Goal: Transaction & Acquisition: Purchase product/service

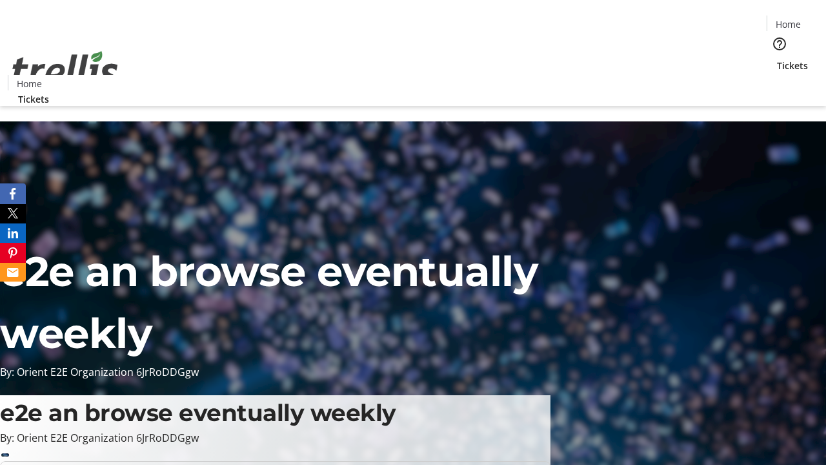
click at [777, 59] on span "Tickets" at bounding box center [792, 66] width 31 height 14
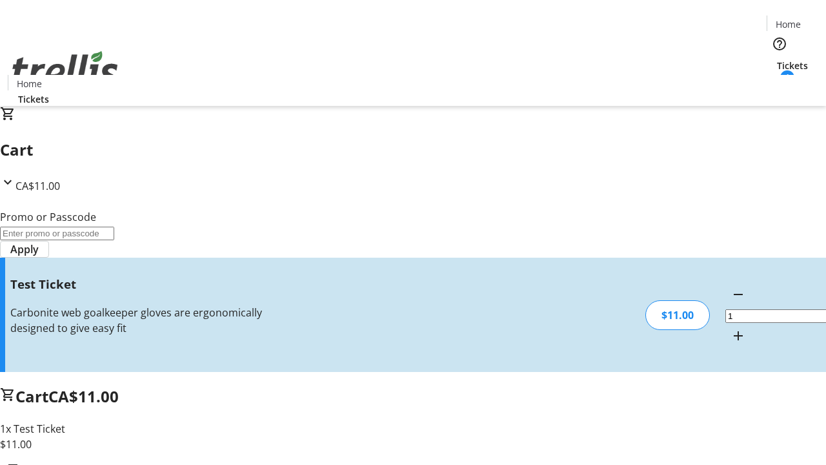
type input "UNLOCK"
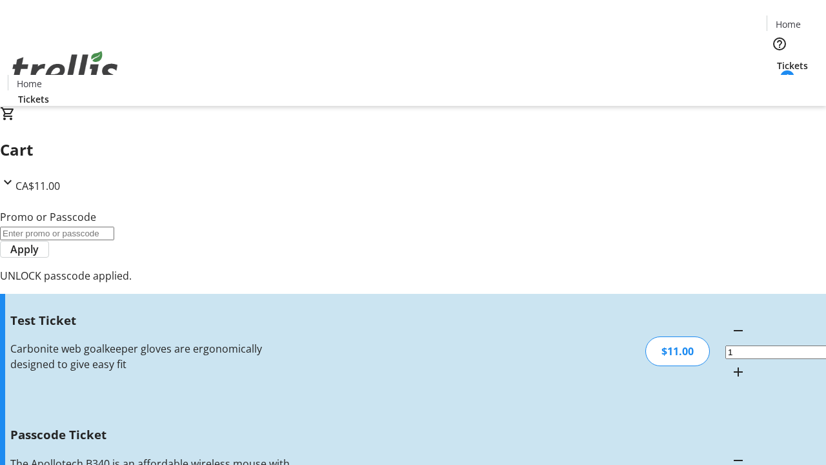
type input "5"
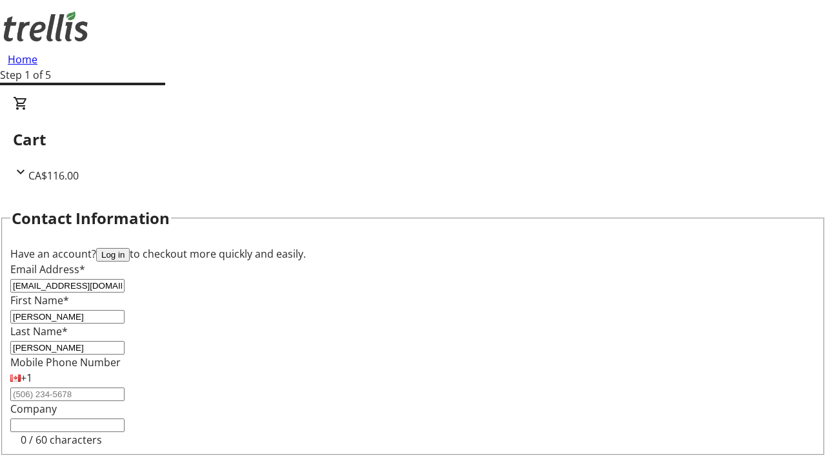
type input "[PERSON_NAME]"
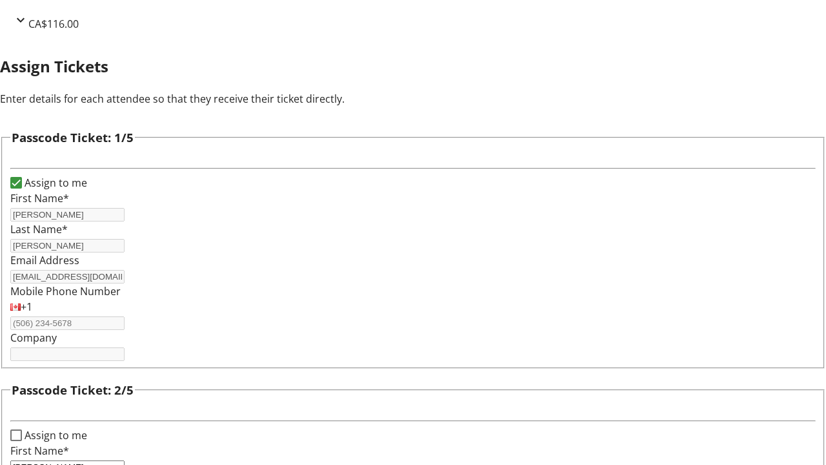
type input "[PERSON_NAME]"
type input "Maud"
type input "[PERSON_NAME]"
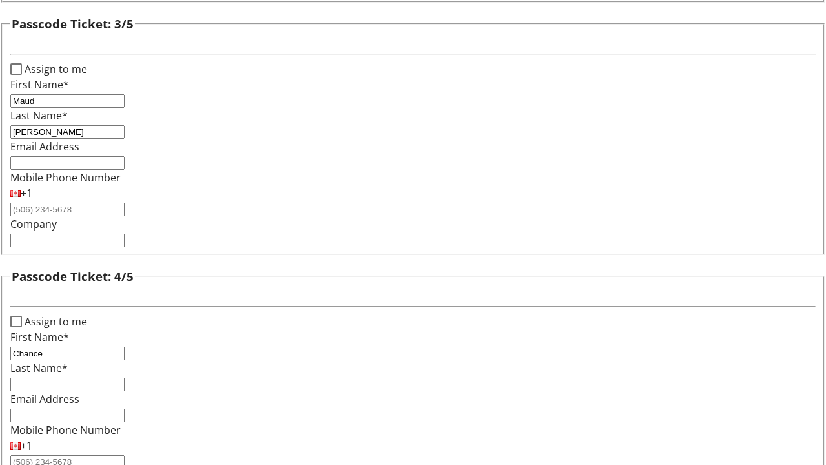
type input "Chance"
type input "Little"
checkbox input "true"
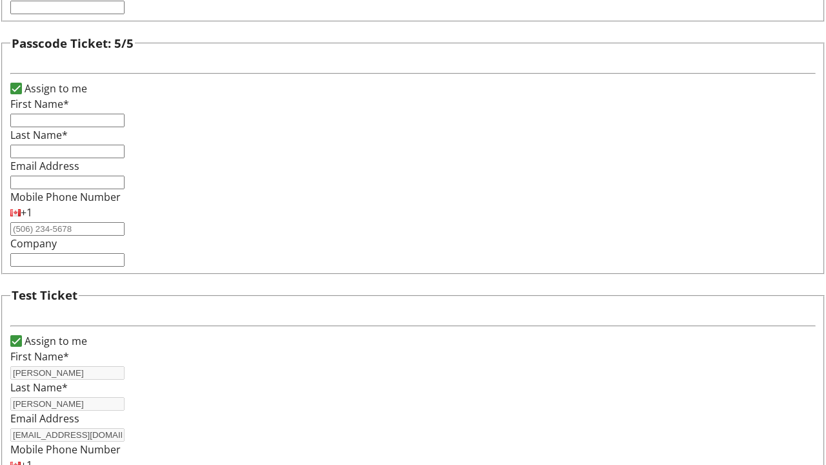
type input "[PERSON_NAME]"
type input "[EMAIL_ADDRESS][DOMAIN_NAME]"
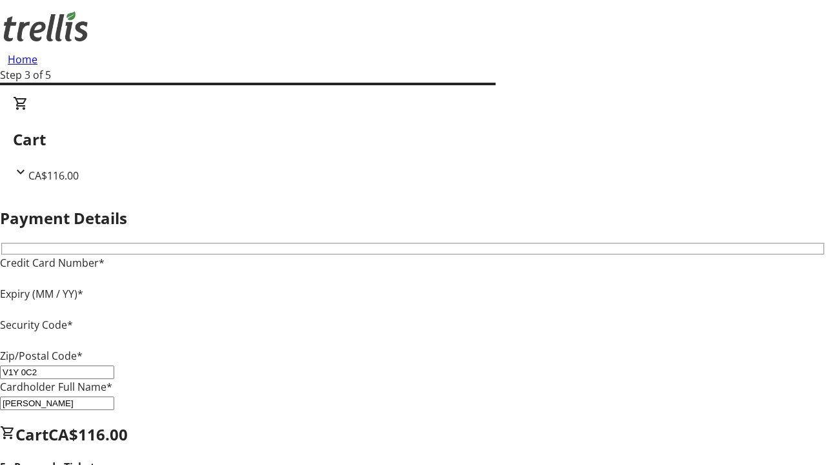
type input "V1Y 0C2"
